Goal: Transaction & Acquisition: Purchase product/service

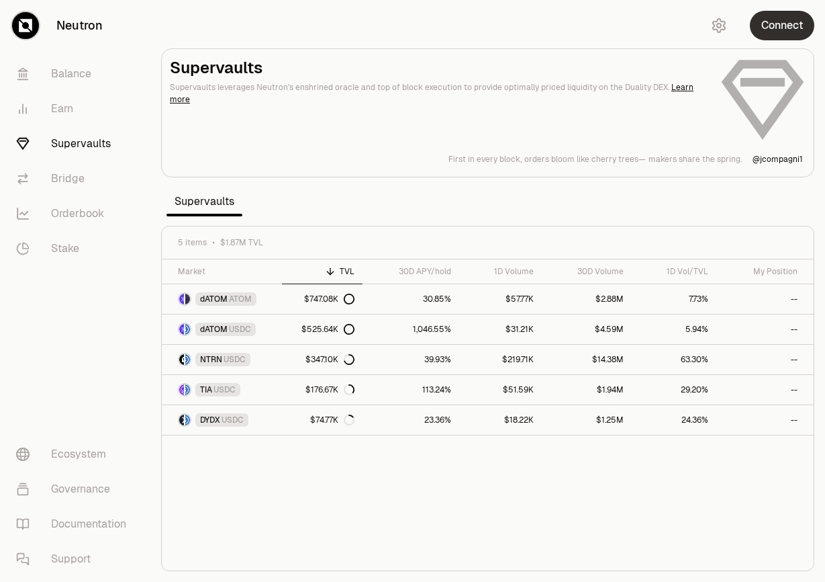
click at [788, 24] on button "Connect" at bounding box center [782, 26] width 64 height 30
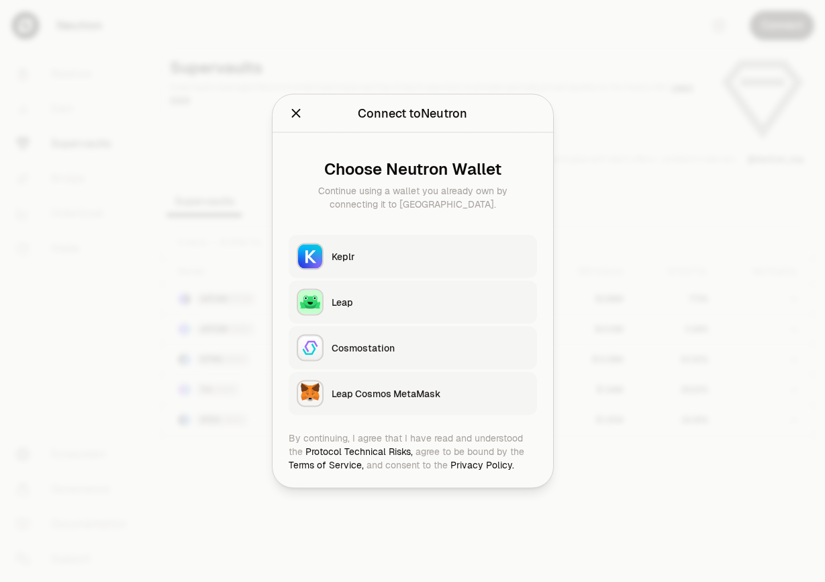
click at [490, 250] on div "Keplr" at bounding box center [430, 256] width 197 height 13
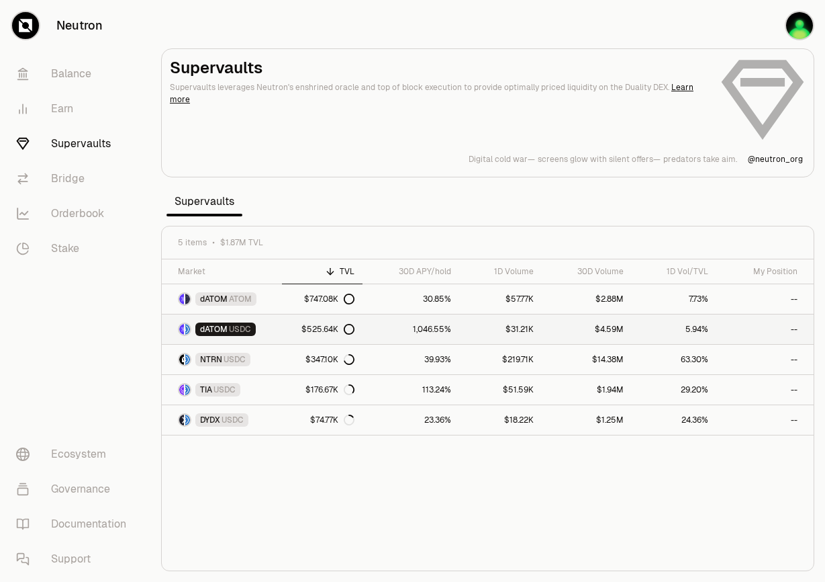
click at [281, 330] on link "dATOM USDC" at bounding box center [222, 329] width 120 height 30
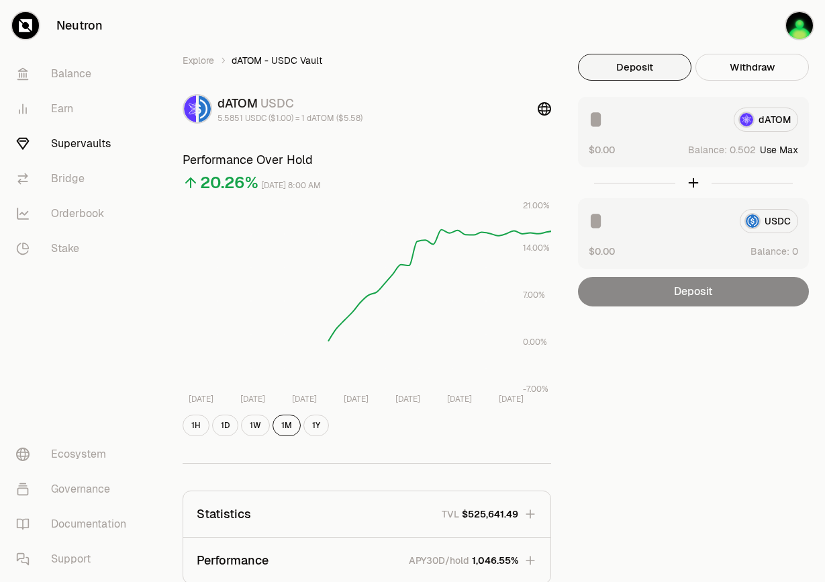
click at [793, 146] on button "Use Max" at bounding box center [779, 149] width 38 height 13
type input "********"
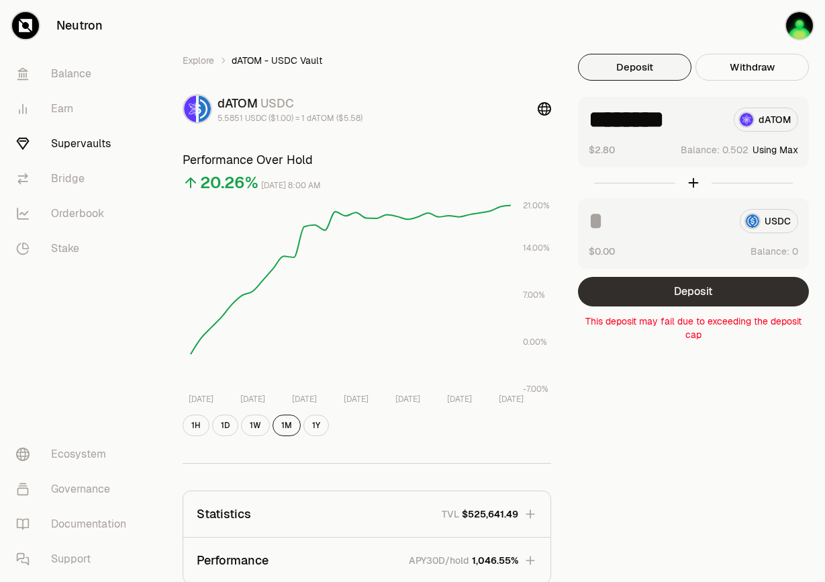
click at [684, 291] on button "Deposit" at bounding box center [693, 292] width 231 height 30
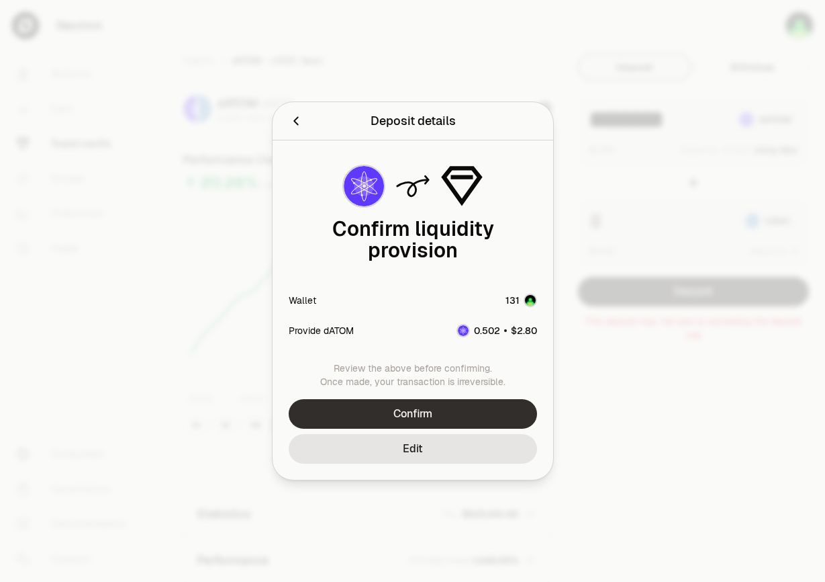
click at [398, 414] on button "Confirm" at bounding box center [413, 414] width 248 height 30
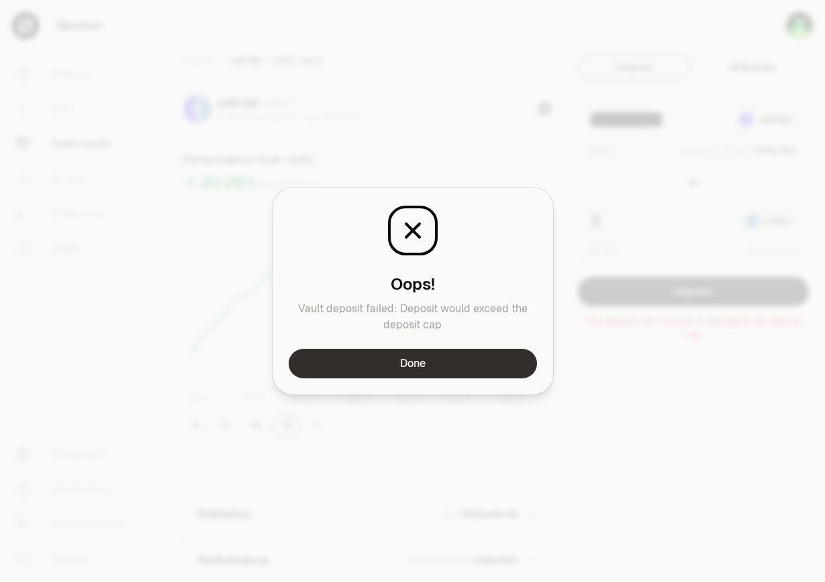
click at [453, 357] on button "Done" at bounding box center [413, 364] width 248 height 30
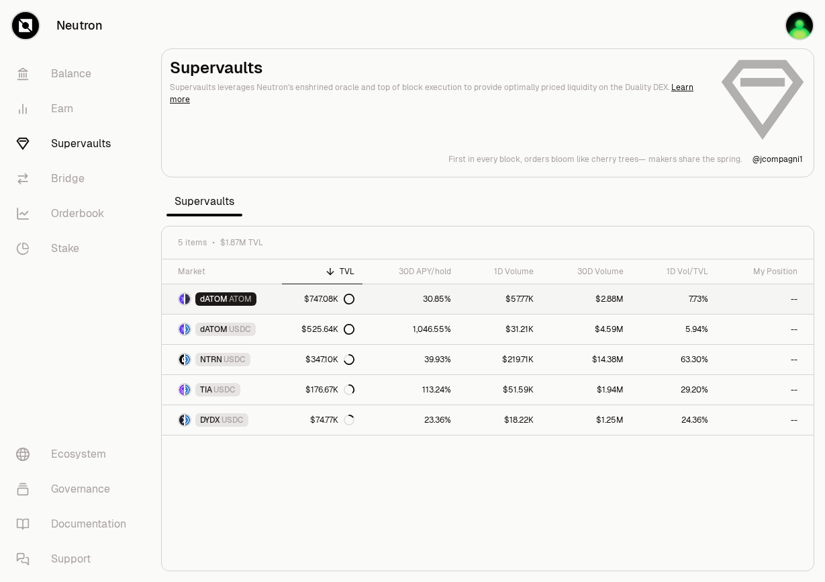
click at [243, 303] on span "ATOM" at bounding box center [240, 298] width 23 height 11
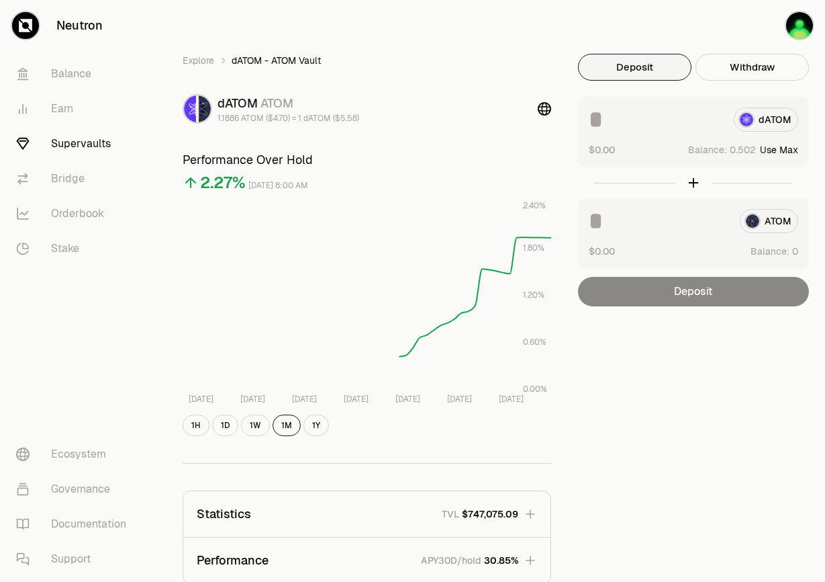
click at [784, 146] on button "Use Max" at bounding box center [779, 149] width 38 height 13
type input "********"
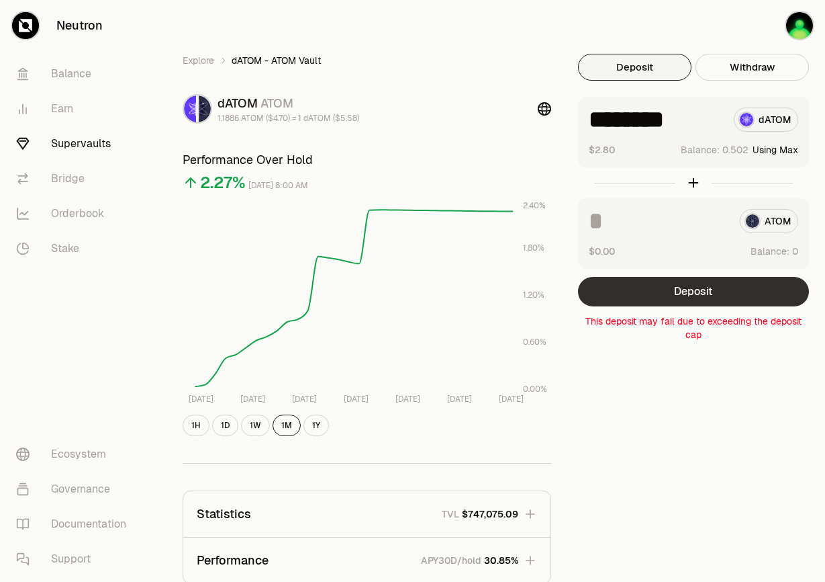
click at [698, 290] on button "Deposit" at bounding box center [693, 292] width 231 height 30
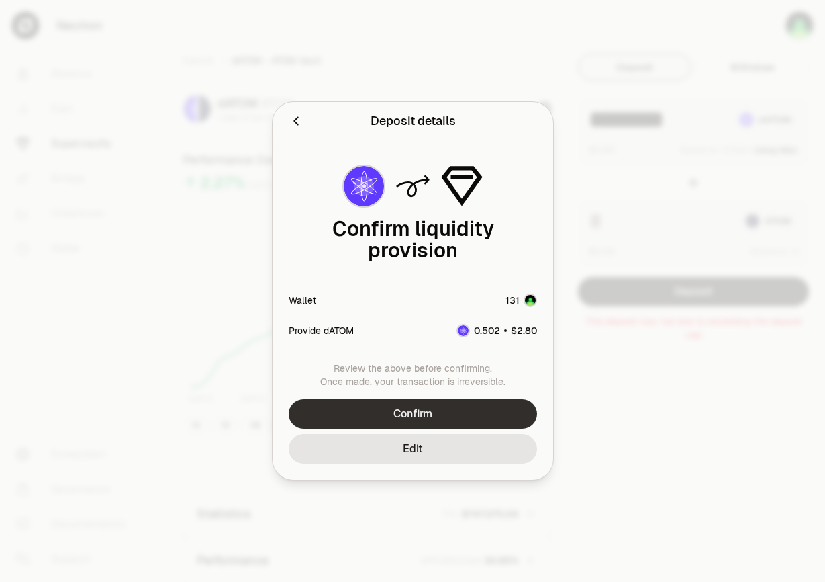
click at [422, 399] on button "Confirm" at bounding box center [413, 414] width 248 height 30
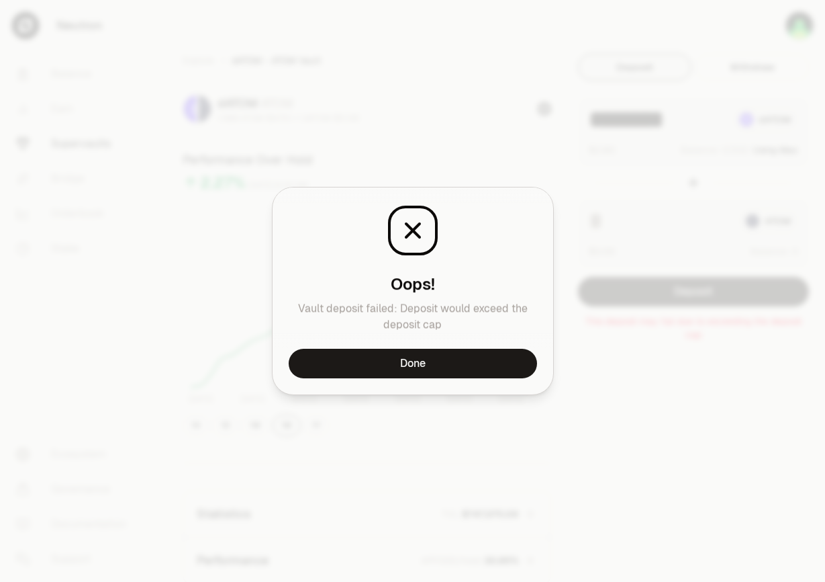
drag, startPoint x: 424, startPoint y: 365, endPoint x: 418, endPoint y: 354, distance: 12.7
click at [424, 365] on button "Done" at bounding box center [413, 364] width 248 height 30
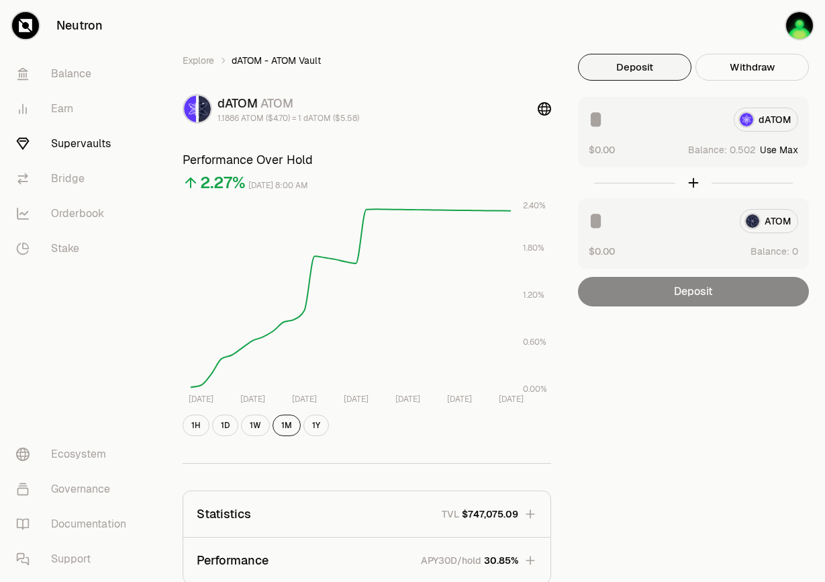
click at [782, 151] on button "Use Max" at bounding box center [779, 149] width 38 height 13
type input "********"
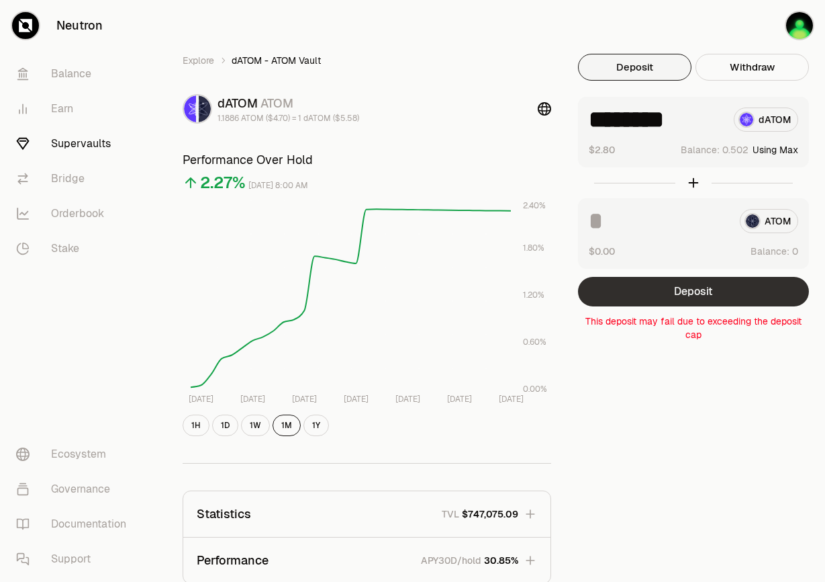
click at [715, 279] on button "Deposit" at bounding box center [693, 292] width 231 height 30
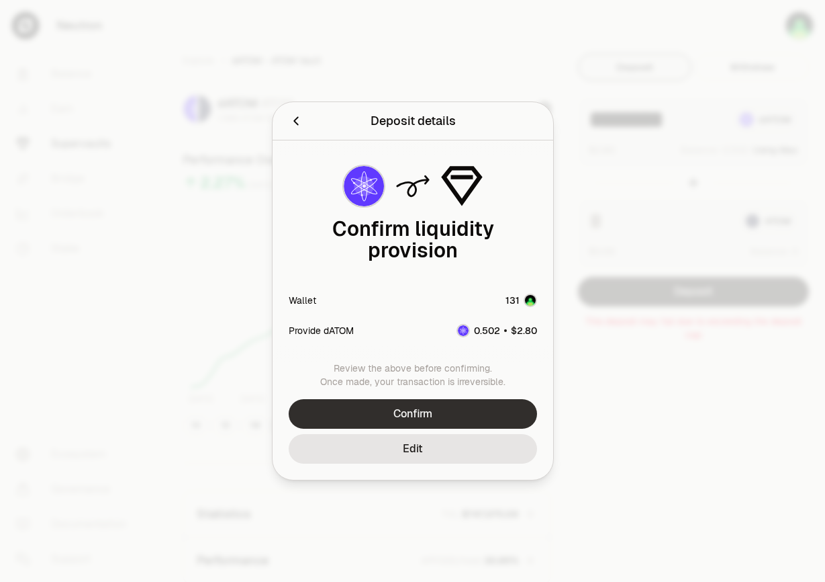
click at [432, 399] on button "Confirm" at bounding box center [413, 414] width 248 height 30
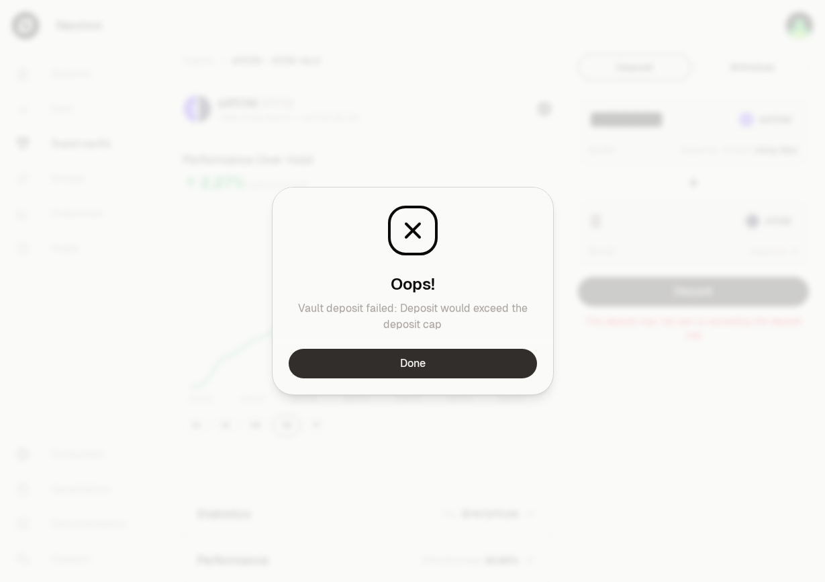
click at [439, 367] on button "Done" at bounding box center [413, 364] width 248 height 30
